Goal: Information Seeking & Learning: Learn about a topic

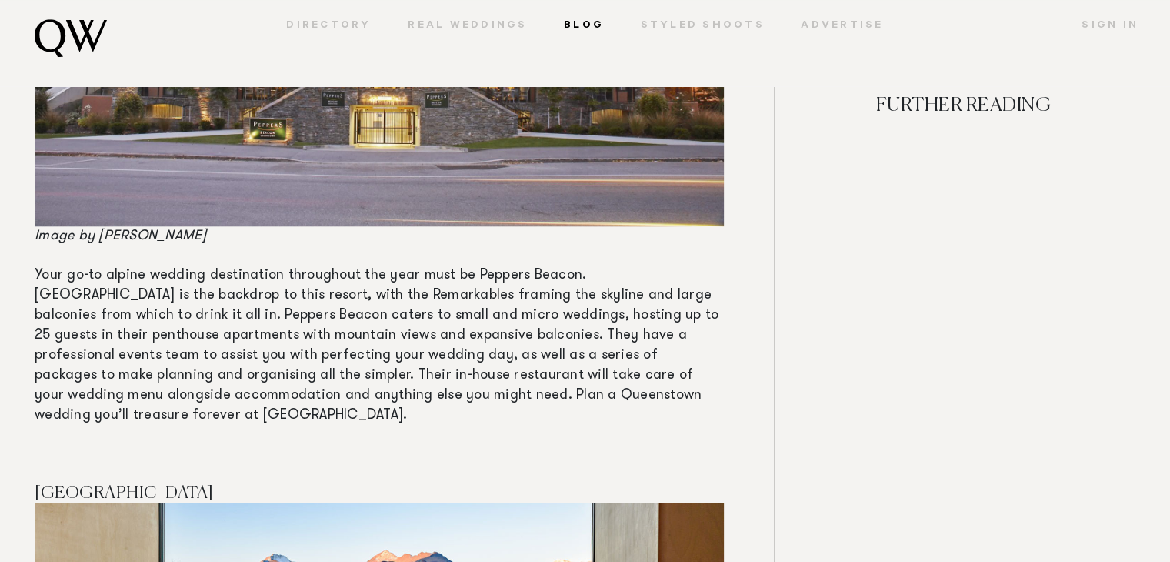
scroll to position [12950, 0]
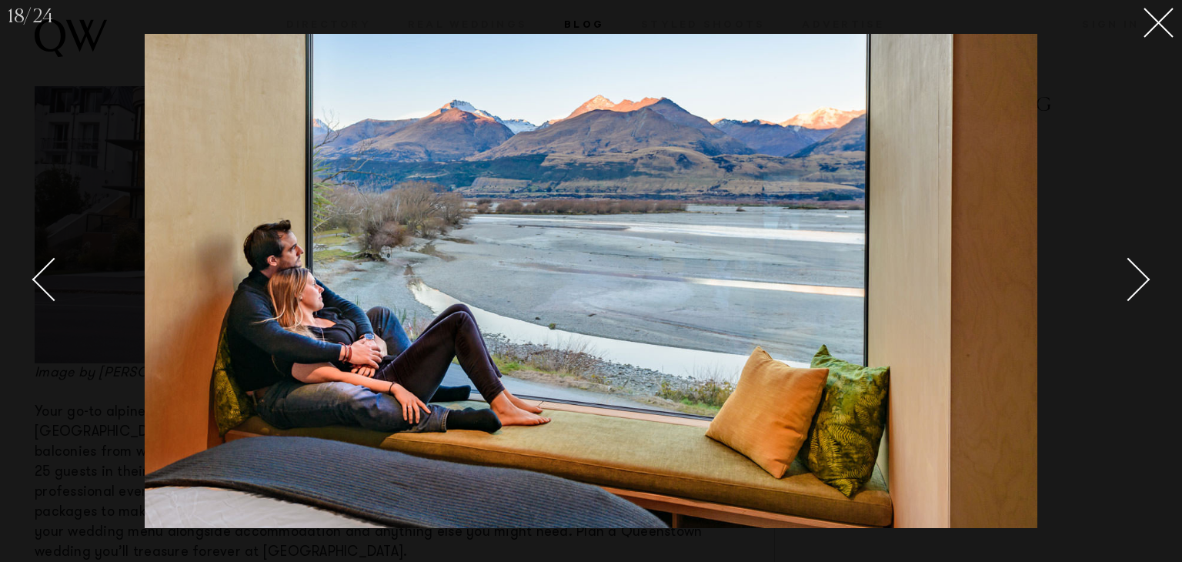
click at [91, 348] on div at bounding box center [591, 281] width 1182 height 562
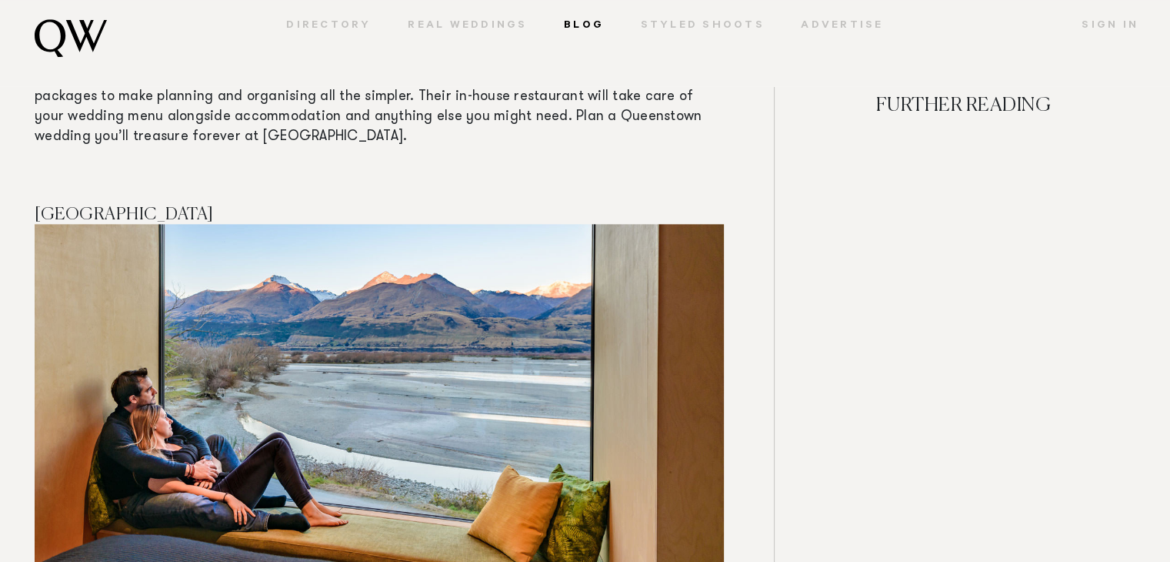
scroll to position [13374, 0]
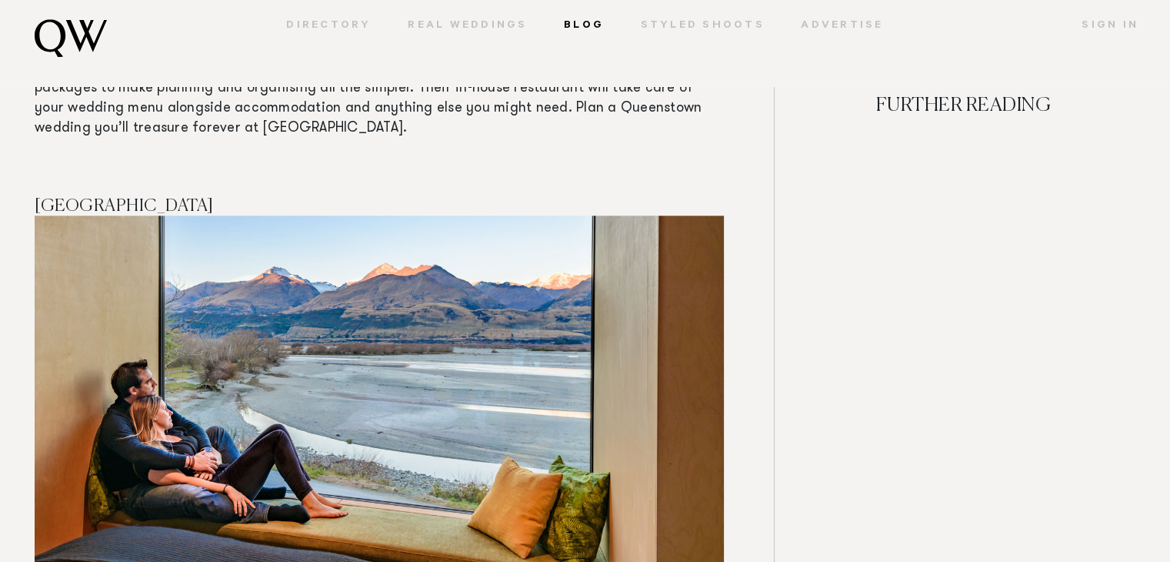
drag, startPoint x: 388, startPoint y: 413, endPoint x: 376, endPoint y: 427, distance: 18.0
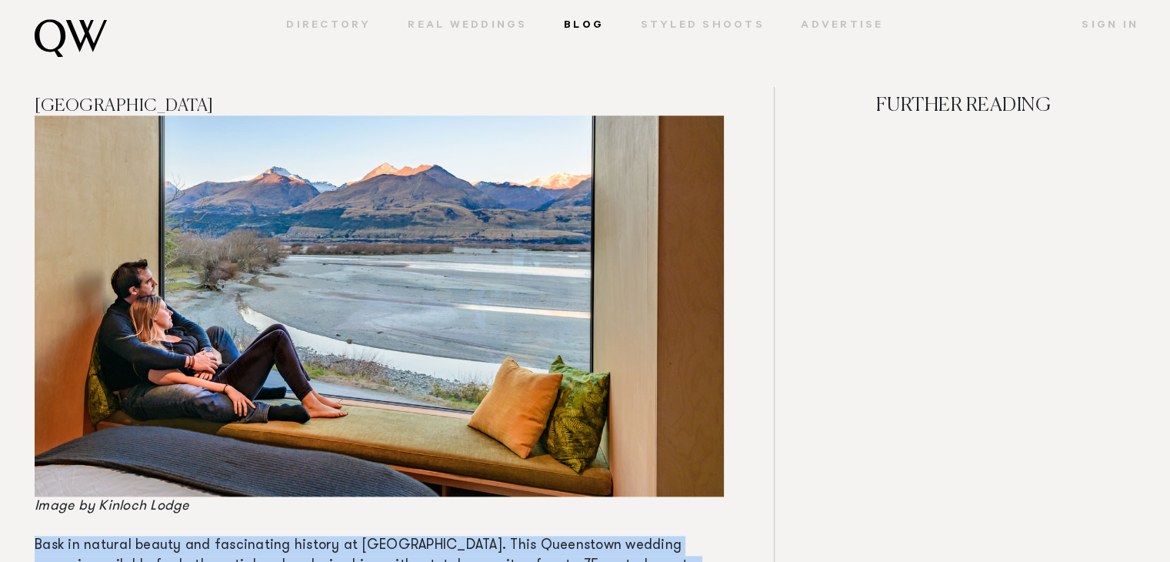
scroll to position [13474, 0]
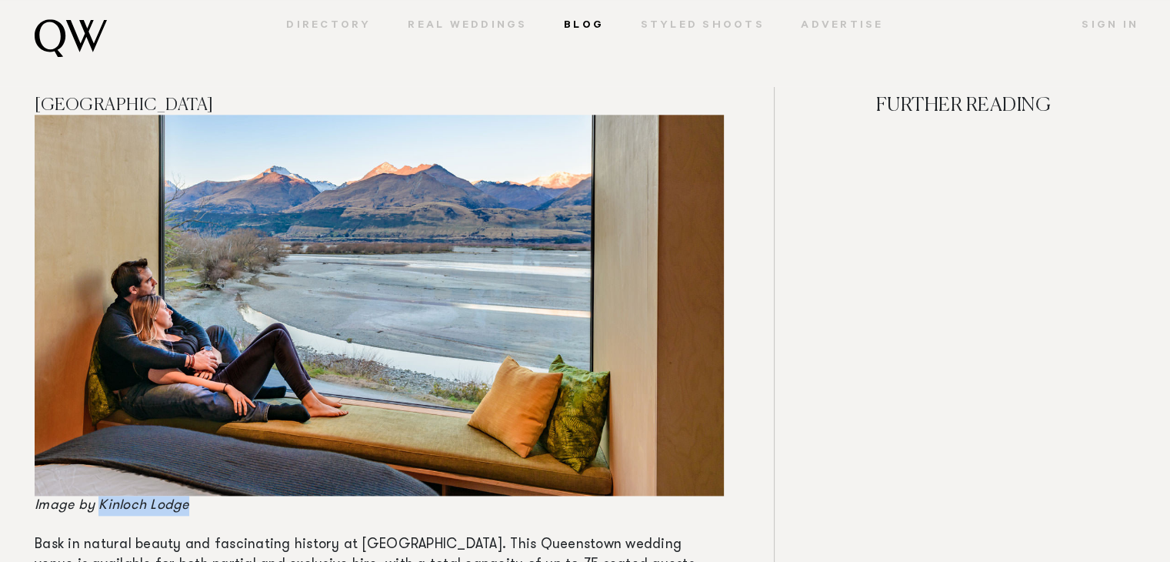
drag, startPoint x: 194, startPoint y: 288, endPoint x: 99, endPoint y: 281, distance: 94.9
click at [99, 281] on p "Image by Kinloch Lodge" at bounding box center [379, 316] width 689 height 402
copy span "[GEOGRAPHIC_DATA]"
